Goal: Task Accomplishment & Management: Use online tool/utility

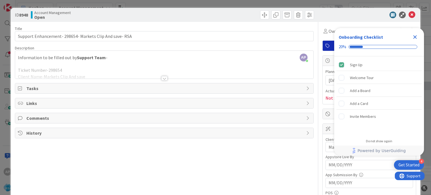
click at [163, 79] on div at bounding box center [164, 78] width 6 height 4
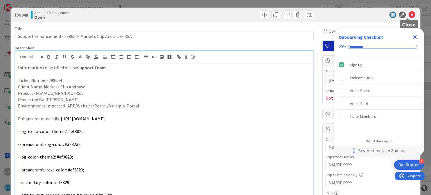
click at [408, 15] on icon at bounding box center [411, 15] width 7 height 7
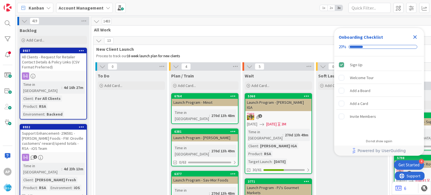
click at [415, 36] on icon "Close Checklist" at bounding box center [415, 37] width 7 height 7
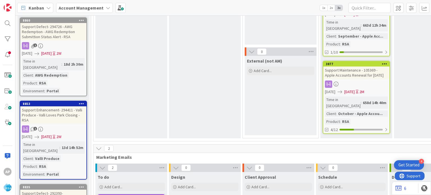
scroll to position [565, 0]
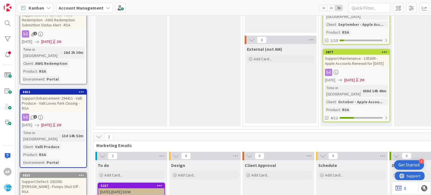
click at [131, 142] on span "Marketing Emails" at bounding box center [425, 145] width 658 height 6
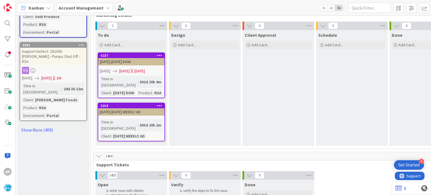
scroll to position [765, 0]
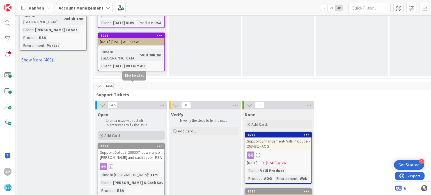
click at [115, 133] on span "Add Card..." at bounding box center [113, 135] width 18 height 5
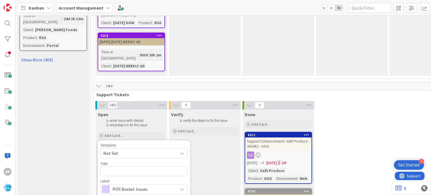
click at [131, 150] on span "Not Set" at bounding box center [138, 153] width 70 height 7
type textarea "x"
type textarea "Support Enhancement- Ticket Number- Client Name- Product Name"
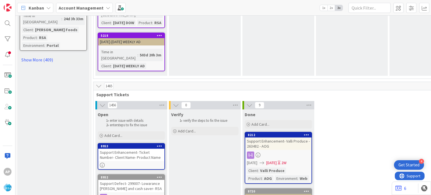
click at [158, 144] on icon at bounding box center [159, 146] width 5 height 4
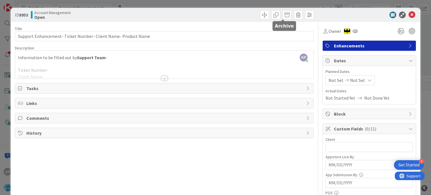
click at [408, 15] on icon at bounding box center [411, 15] width 7 height 7
click at [408, 14] on icon at bounding box center [411, 15] width 7 height 7
click at [406, 14] on div "Kanban Account Management 1x 2x 3x" at bounding box center [222, 7] width 415 height 15
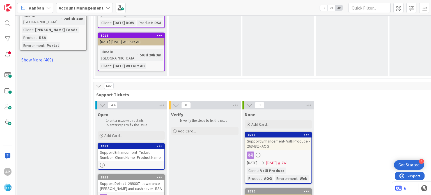
click at [105, 133] on span "Add Card..." at bounding box center [113, 135] width 18 height 5
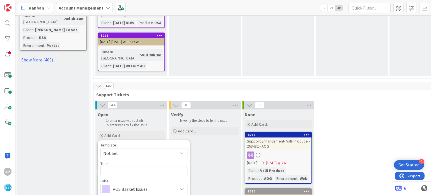
click at [182, 151] on icon at bounding box center [182, 153] width 4 height 4
type textarea "x"
type textarea "Support Maintenance - Ticket Number-"
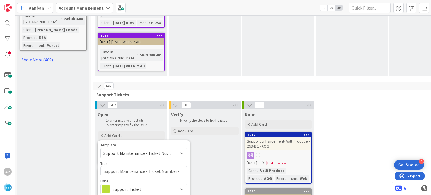
scroll to position [771, 0]
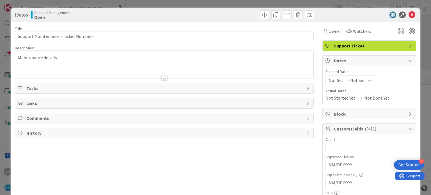
click at [164, 76] on div at bounding box center [164, 78] width 6 height 4
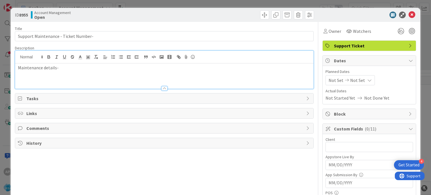
click at [82, 68] on p "Maintenance details-" at bounding box center [164, 68] width 292 height 6
click at [408, 15] on icon at bounding box center [411, 15] width 7 height 7
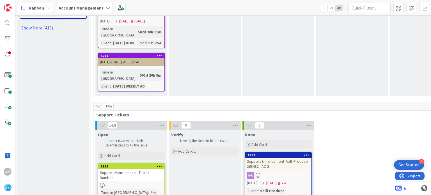
scroll to position [745, 0]
click at [4, 20] on div at bounding box center [7, 23] width 11 height 11
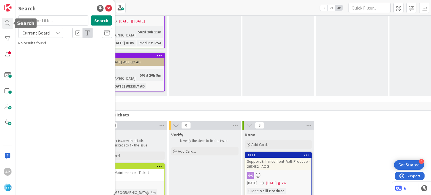
drag, startPoint x: 59, startPoint y: 15, endPoint x: 61, endPoint y: 19, distance: 4.4
click at [61, 19] on input "text" at bounding box center [53, 20] width 70 height 10
type input "8450"
click at [98, 21] on button "Search" at bounding box center [101, 20] width 21 height 10
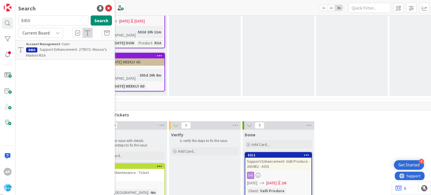
click at [108, 7] on icon at bounding box center [108, 8] width 7 height 7
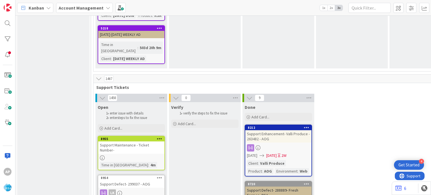
scroll to position [772, 0]
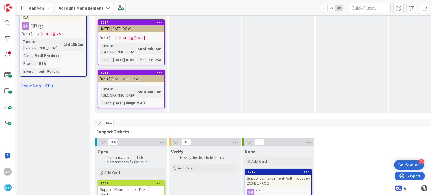
scroll to position [806, 0]
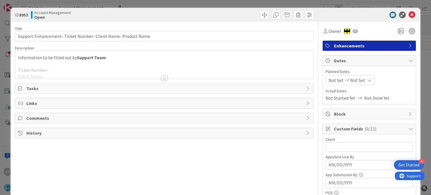
click at [162, 79] on div at bounding box center [164, 78] width 6 height 4
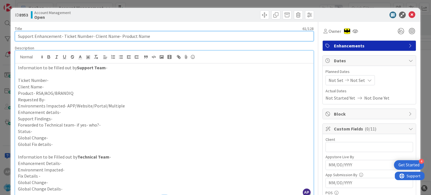
drag, startPoint x: 63, startPoint y: 36, endPoint x: 90, endPoint y: 40, distance: 27.1
click at [90, 40] on input "Support Enhancement- Ticket Number- Client Name- Product Name" at bounding box center [164, 36] width 298 height 10
paste input "#299078"
click at [65, 36] on input "Support Enhancement- #299078- Client Name- Product Name" at bounding box center [164, 36] width 298 height 10
drag, startPoint x: 79, startPoint y: 36, endPoint x: 101, endPoint y: 37, distance: 22.5
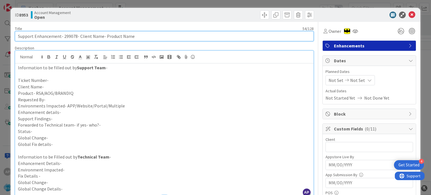
click at [101, 37] on input "Support Enhancement- 299078- Client Name- Product Name" at bounding box center [164, 36] width 298 height 10
paste input "[PERSON_NAME] Market/ Super 1 Foods"
drag, startPoint x: 187, startPoint y: 37, endPoint x: 140, endPoint y: 36, distance: 46.6
click at [140, 36] on input "Support Enhancement- 299078- [PERSON_NAME] Market/ Super 1 Foods - Product Name" at bounding box center [164, 36] width 298 height 10
type input "Support Enhancement- 299078- [PERSON_NAME] Market/ Super 1 Foods - RSA"
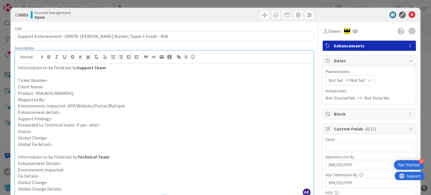
click at [48, 81] on p "Ticket Number-" at bounding box center [164, 80] width 292 height 6
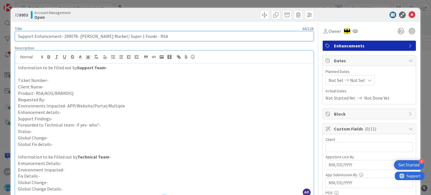
click at [68, 38] on input "Support Enhancement- 299078- [PERSON_NAME] Market/ Super 1 Foods - RSA" at bounding box center [164, 36] width 298 height 10
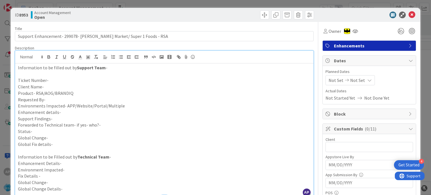
click at [59, 80] on p "Ticket Number-" at bounding box center [164, 80] width 292 height 6
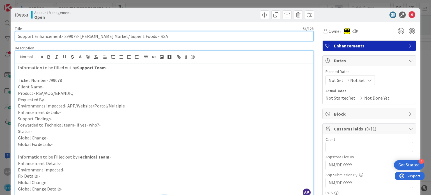
drag, startPoint x: 79, startPoint y: 36, endPoint x: 137, endPoint y: 37, distance: 58.1
click at [137, 37] on input "Support Enhancement- 299078- [PERSON_NAME] Market/ Super 1 Foods - RSA" at bounding box center [164, 36] width 298 height 10
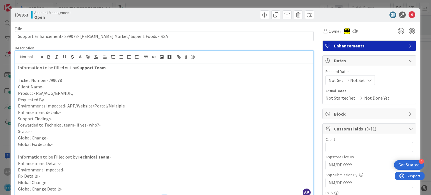
click at [67, 84] on p "Client Name-" at bounding box center [164, 87] width 292 height 6
paste div
click at [87, 92] on p "Product- RSA/AOG/BRANDIQ" at bounding box center [164, 93] width 292 height 6
click at [65, 100] on p "Requested By-" at bounding box center [164, 99] width 292 height 6
click at [126, 107] on p "Environments Impacted- APP/Website/Portal/Multiple" at bounding box center [164, 106] width 292 height 6
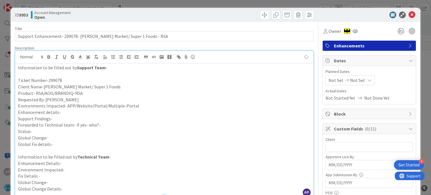
click at [112, 110] on p "Enhancement details-" at bounding box center [164, 112] width 292 height 6
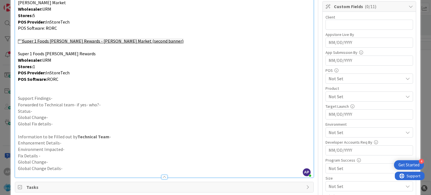
scroll to position [123, 0]
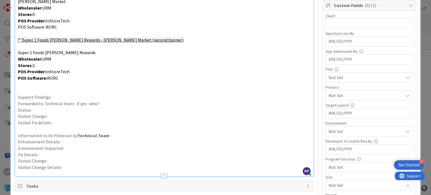
click at [61, 97] on p "Support Findings-" at bounding box center [164, 97] width 292 height 6
click at [103, 101] on p "Forwarded to Technical team- if yes- who?-" at bounding box center [164, 103] width 292 height 6
click at [83, 107] on p "Status-" at bounding box center [164, 110] width 292 height 6
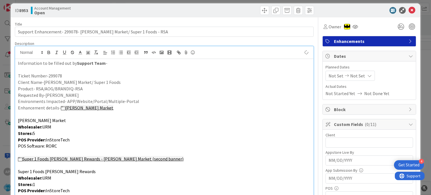
scroll to position [0, 0]
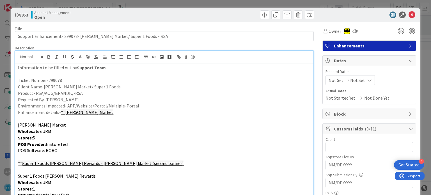
click at [332, 80] on span "Not Set" at bounding box center [335, 80] width 15 height 7
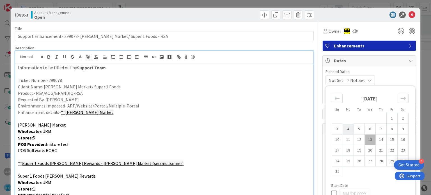
click at [343, 127] on td "4" at bounding box center [348, 129] width 11 height 11
type input "[DATE]"
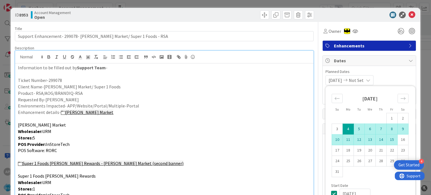
click at [392, 140] on td "15" at bounding box center [391, 139] width 11 height 11
type input "[DATE]"
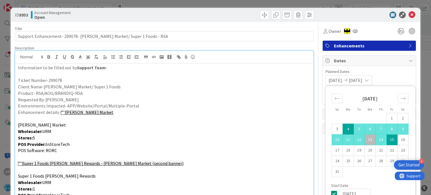
click at [268, 122] on p "[PERSON_NAME] Market" at bounding box center [164, 125] width 292 height 6
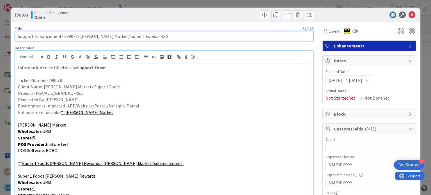
drag, startPoint x: 78, startPoint y: 35, endPoint x: 137, endPoint y: 37, distance: 58.7
click at [137, 37] on input "Support Enhancement- 299078- [PERSON_NAME] Market/ Super 1 Foods - RSA" at bounding box center [164, 36] width 298 height 10
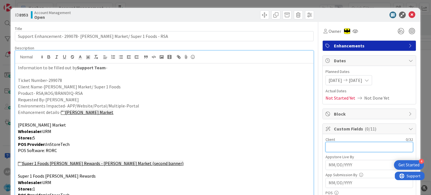
click at [330, 144] on input "text" at bounding box center [369, 147] width 88 height 10
paste input "[PERSON_NAME] Market/ Super 1 Foods"
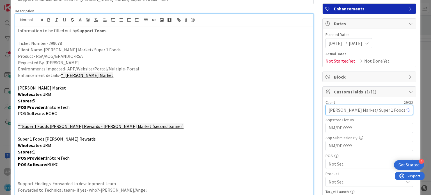
scroll to position [66, 0]
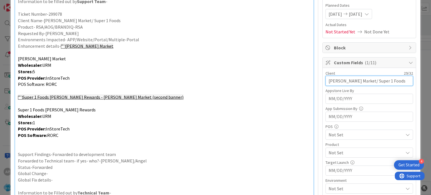
type input "[PERSON_NAME] Market/ Super 1 Foods"
click at [276, 142] on p at bounding box center [164, 142] width 292 height 6
click at [334, 150] on span "Not Set" at bounding box center [365, 152] width 75 height 7
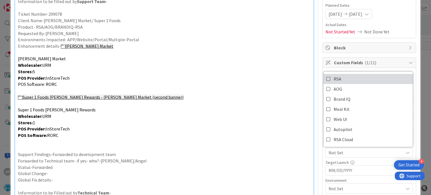
click at [326, 81] on icon at bounding box center [328, 79] width 4 height 8
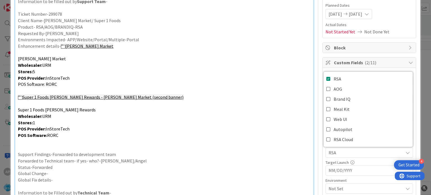
click at [262, 129] on p "POS Provider: InStoreTech" at bounding box center [164, 129] width 292 height 6
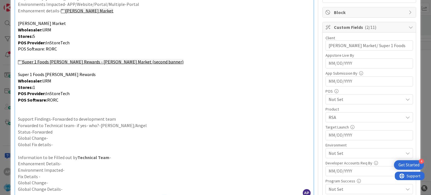
scroll to position [102, 0]
click at [348, 148] on div "Not Set" at bounding box center [369, 153] width 88 height 10
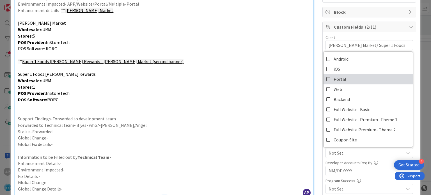
click at [326, 79] on icon at bounding box center [328, 79] width 4 height 8
click at [263, 132] on p "Status-Forwarded" at bounding box center [164, 131] width 292 height 6
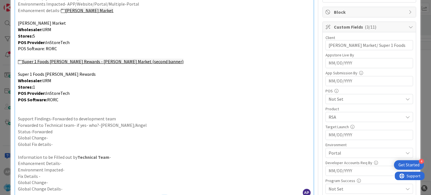
scroll to position [0, 0]
